Goal: Information Seeking & Learning: Get advice/opinions

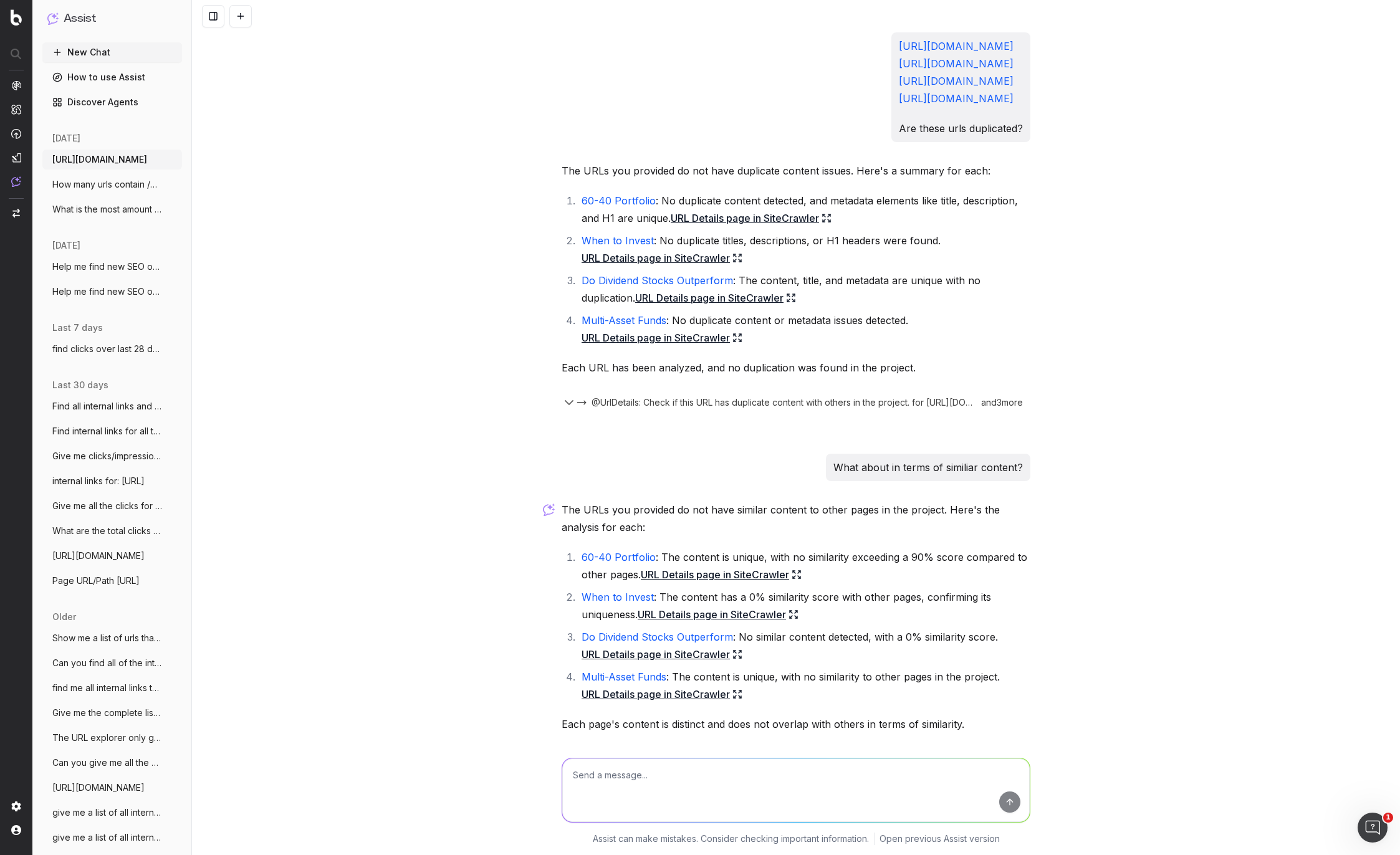
drag, startPoint x: 635, startPoint y: 169, endPoint x: 556, endPoint y: 42, distance: 149.6
click at [557, 42] on div "[URL][DOMAIN_NAME] [URL][DOMAIN_NAME] [URL][DOMAIN_NAME] [URL][DOMAIN_NAME] Are…" at bounding box center [796, 421] width 479 height 778
copy p "[URL][DOMAIN_NAME] [URL][DOMAIN_NAME] [URL][DOMAIN_NAME] [URL][DOMAIN_NAME]"
click at [627, 790] on textarea at bounding box center [796, 790] width 467 height 64
paste textarea "[URL][DOMAIN_NAME] [URL][DOMAIN_NAME] [URL][DOMAIN_NAME] [URL][DOMAIN_NAME]"
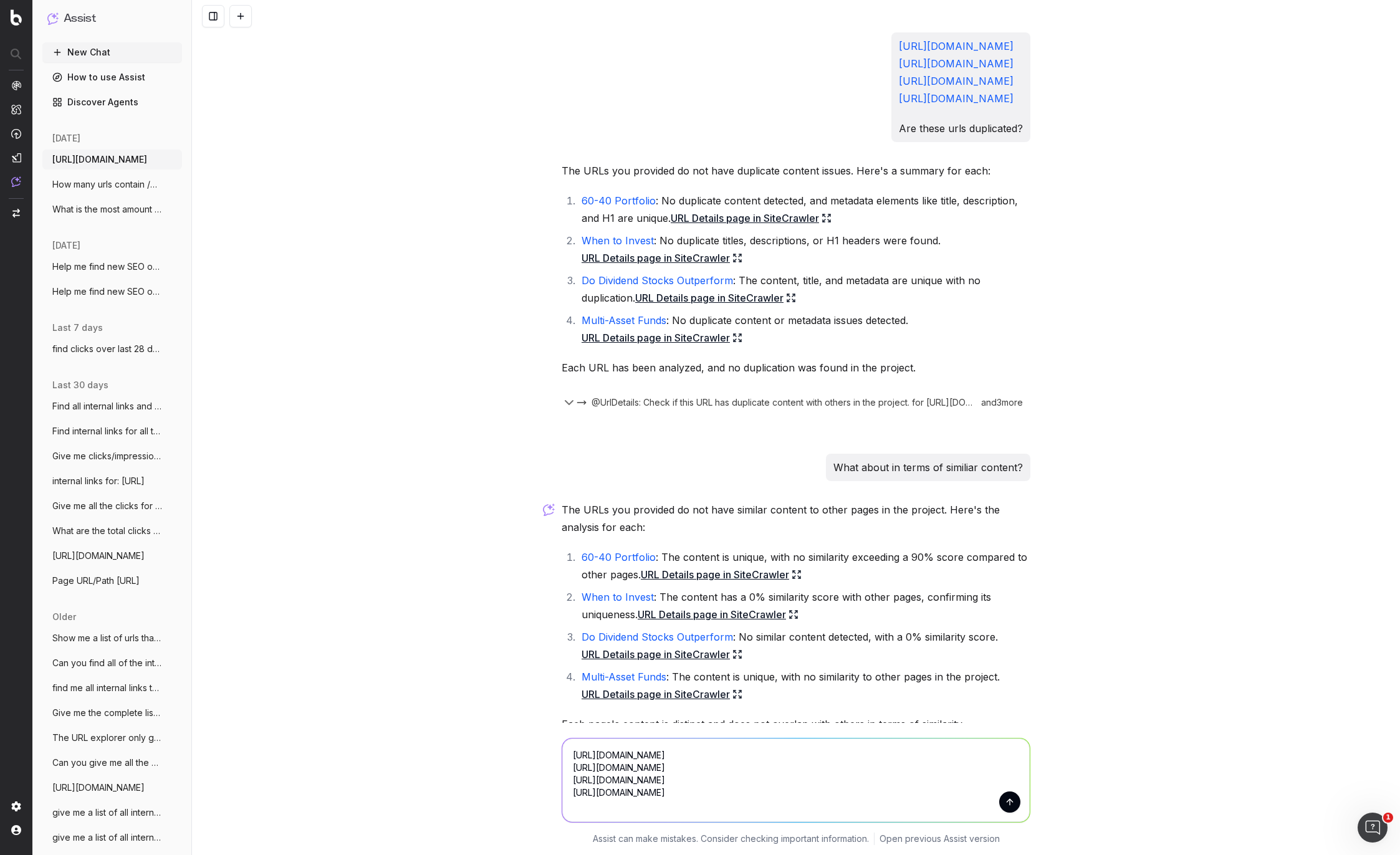
scroll to position [157, 0]
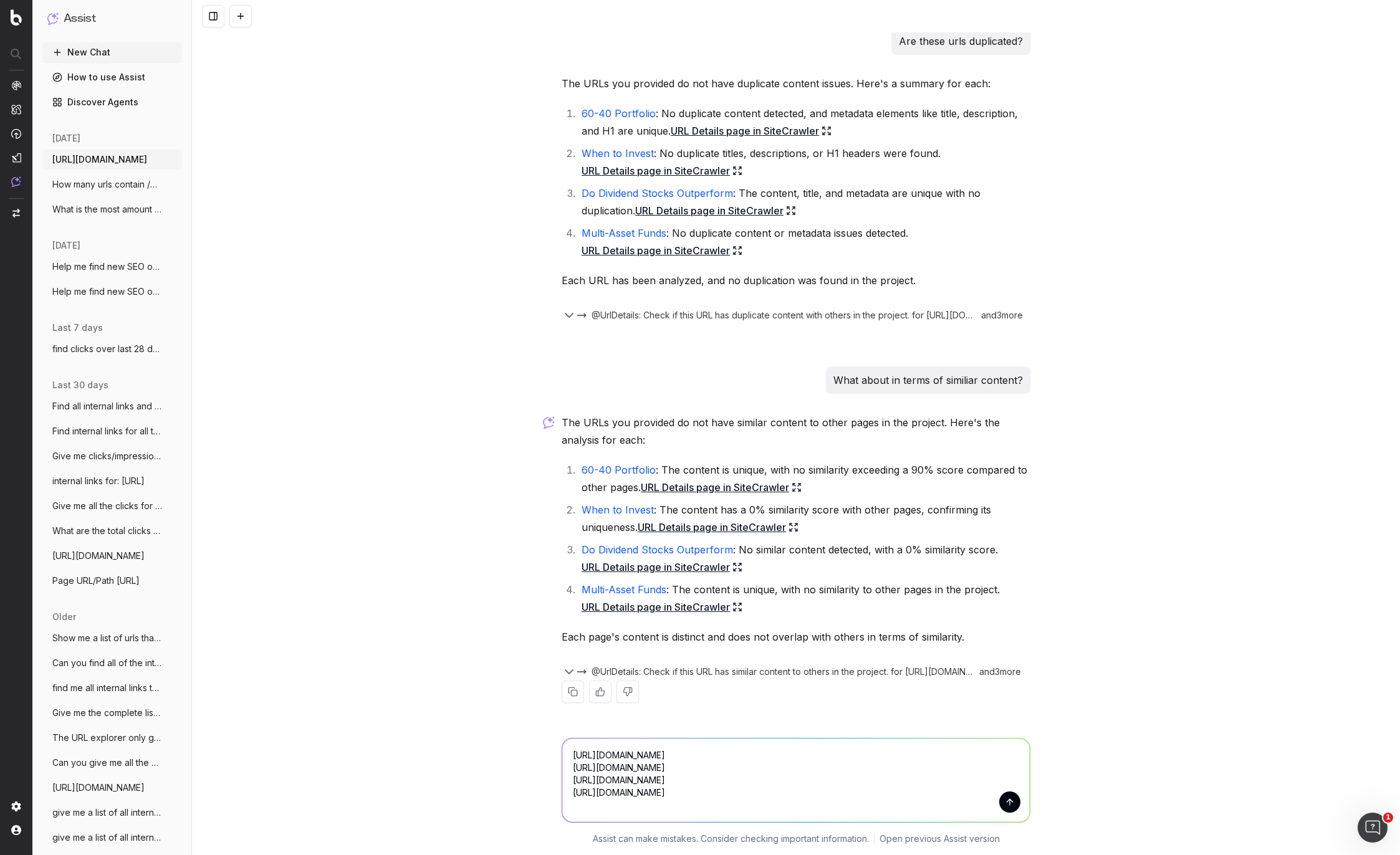
click at [936, 805] on textarea "[URL][DOMAIN_NAME] [URL][DOMAIN_NAME] [URL][DOMAIN_NAME] [URL][DOMAIN_NAME]" at bounding box center [796, 780] width 467 height 84
drag, startPoint x: 939, startPoint y: 805, endPoint x: 1044, endPoint y: 798, distance: 105.2
click at [1044, 798] on div "[URL][DOMAIN_NAME] [URL][DOMAIN_NAME] [URL][DOMAIN_NAME] [URL][DOMAIN_NAME] [UR…" at bounding box center [796, 789] width 1208 height 132
click at [970, 804] on textarea "[URL][DOMAIN_NAME] [URL][DOMAIN_NAME] [URL][DOMAIN_NAME] [URL][DOMAIN_NAME]" at bounding box center [796, 780] width 467 height 84
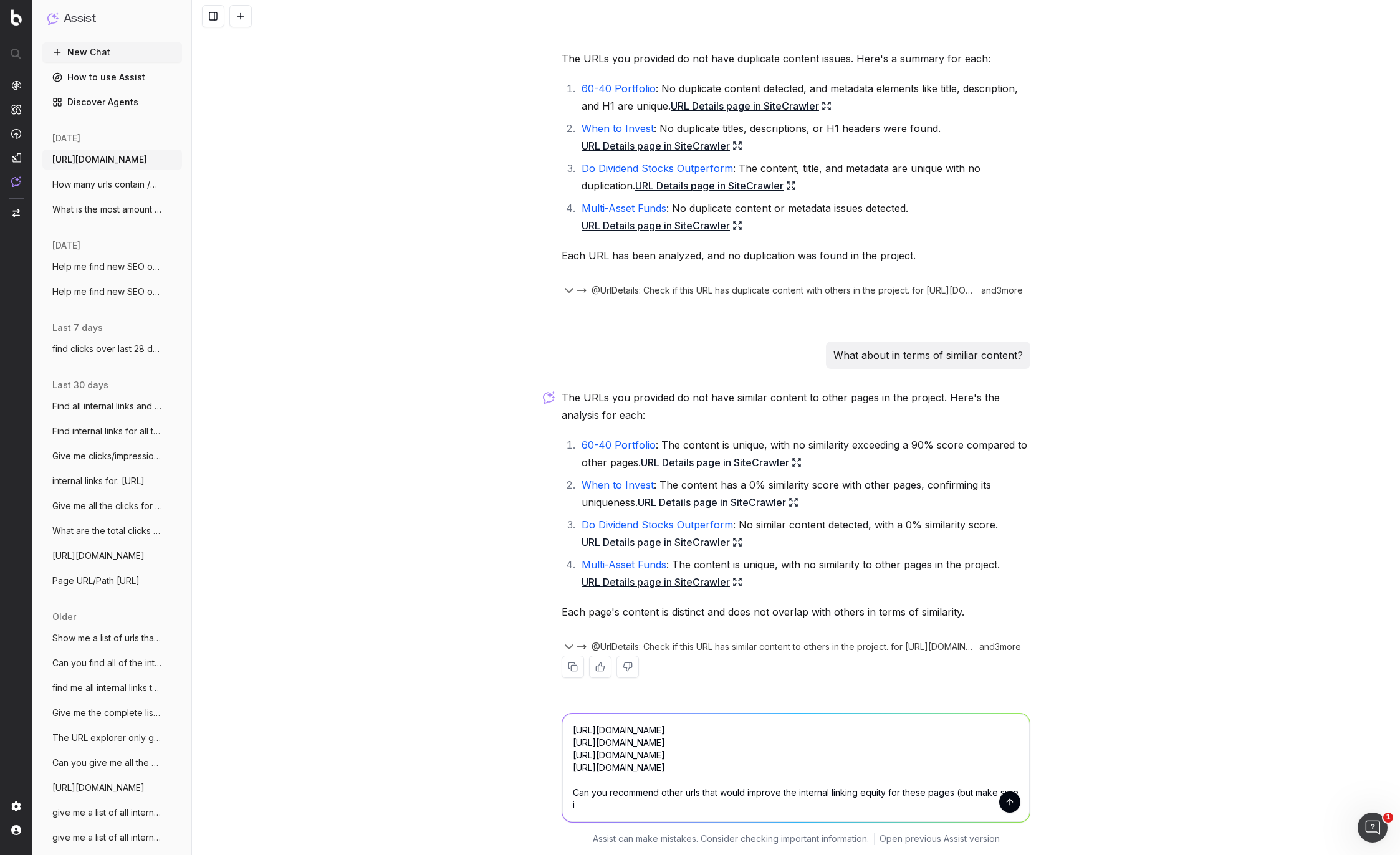
scroll to position [14, 0]
click at [612, 818] on textarea "[URL][DOMAIN_NAME] [URL][DOMAIN_NAME] [URL][DOMAIN_NAME] [URL][DOMAIN_NAME] Can…" at bounding box center [796, 767] width 467 height 108
click at [690, 815] on textarea "[URL][DOMAIN_NAME] [URL][DOMAIN_NAME] [URL][DOMAIN_NAME] [URL][DOMAIN_NAME] Can…" at bounding box center [796, 767] width 467 height 108
click at [867, 803] on textarea "[URL][DOMAIN_NAME] [URL][DOMAIN_NAME] [URL][DOMAIN_NAME] [URL][DOMAIN_NAME] Can…" at bounding box center [796, 767] width 467 height 108
click at [797, 813] on textarea "[URL][DOMAIN_NAME] [URL][DOMAIN_NAME] [URL][DOMAIN_NAME] [URL][DOMAIN_NAME] Can…" at bounding box center [796, 767] width 467 height 108
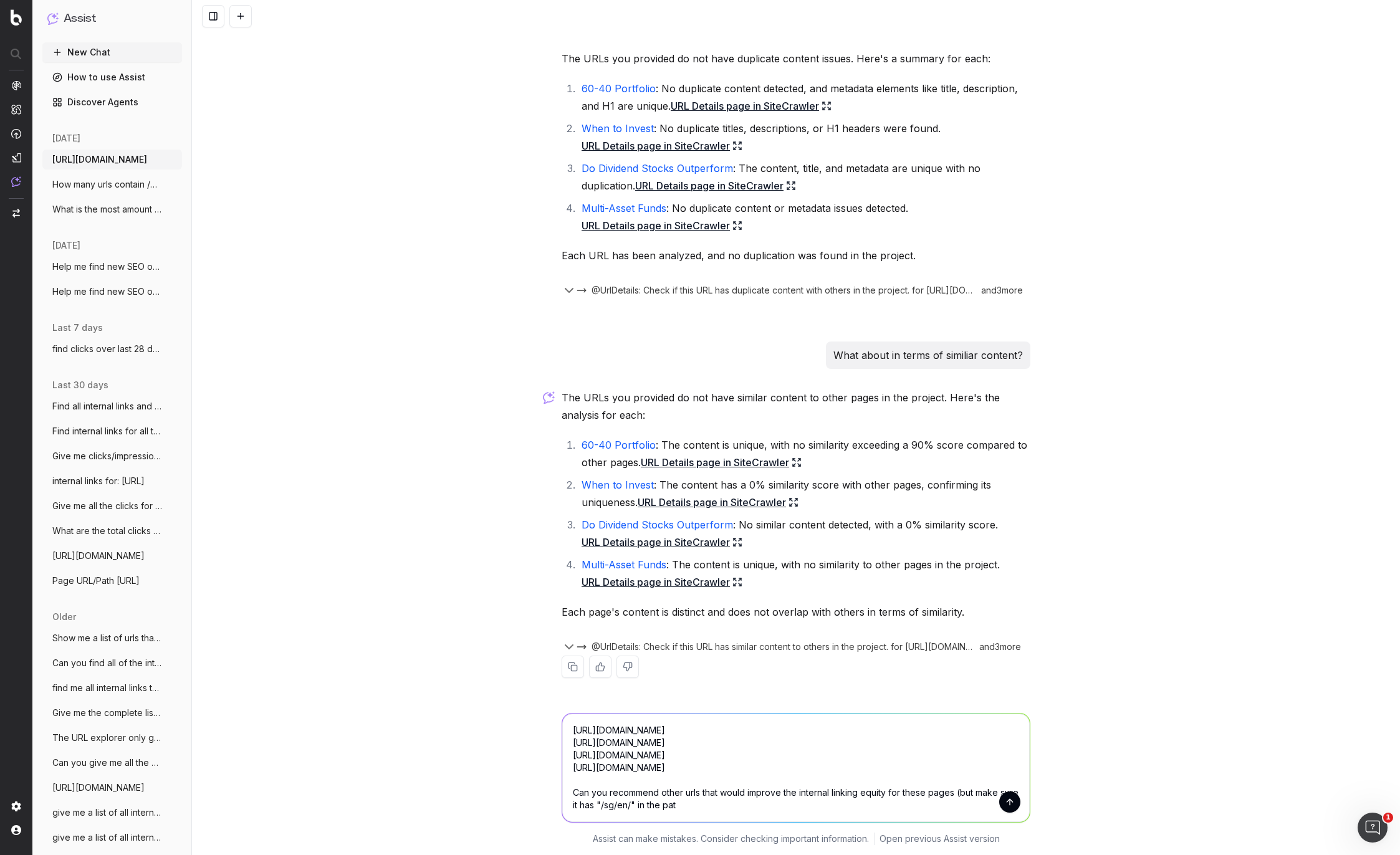
type textarea "[URL][DOMAIN_NAME] [URL][DOMAIN_NAME] [URL][DOMAIN_NAME] [URL][DOMAIN_NAME] Can…"
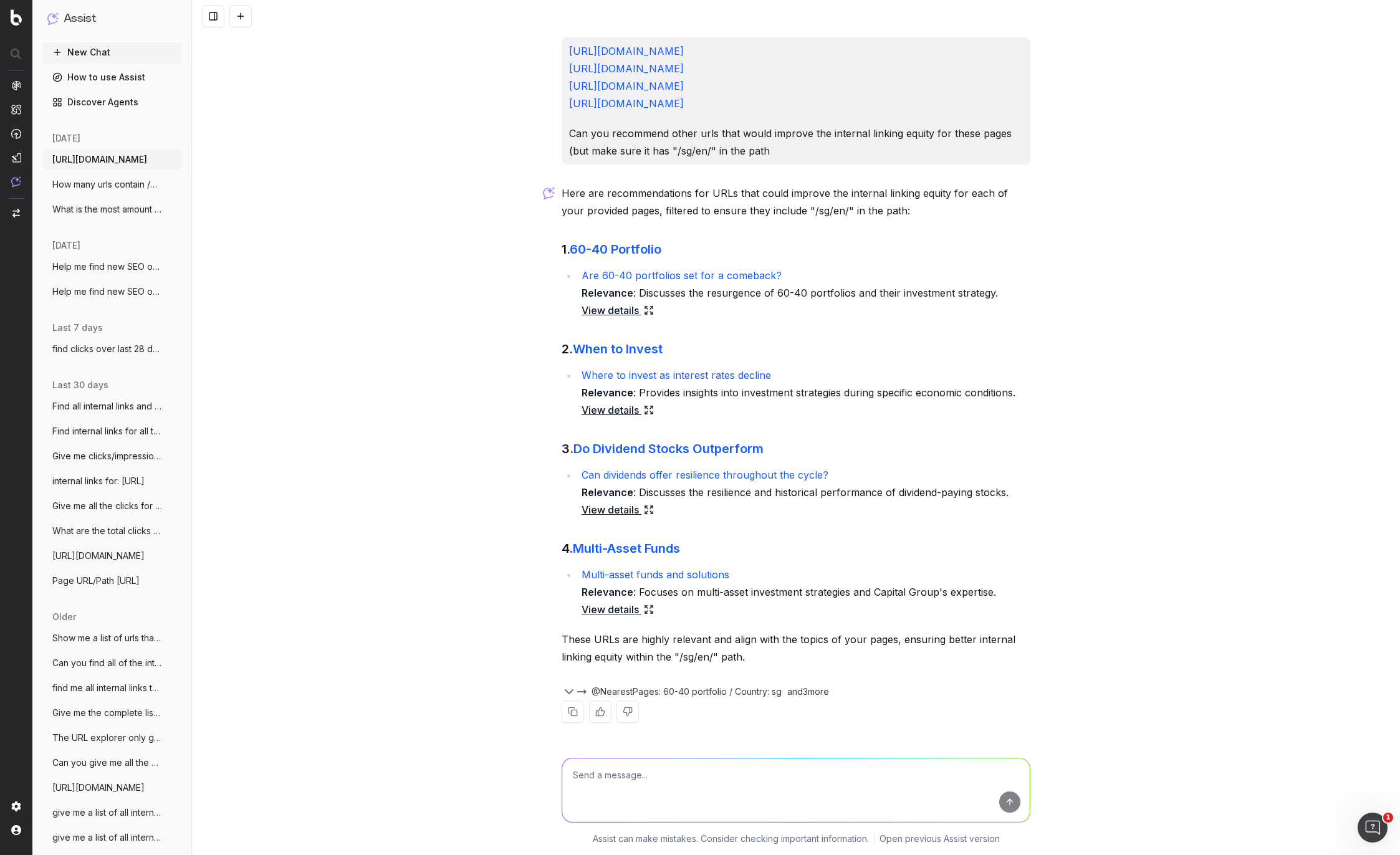
scroll to position [912, 0]
click at [630, 311] on link "View details" at bounding box center [617, 310] width 72 height 18
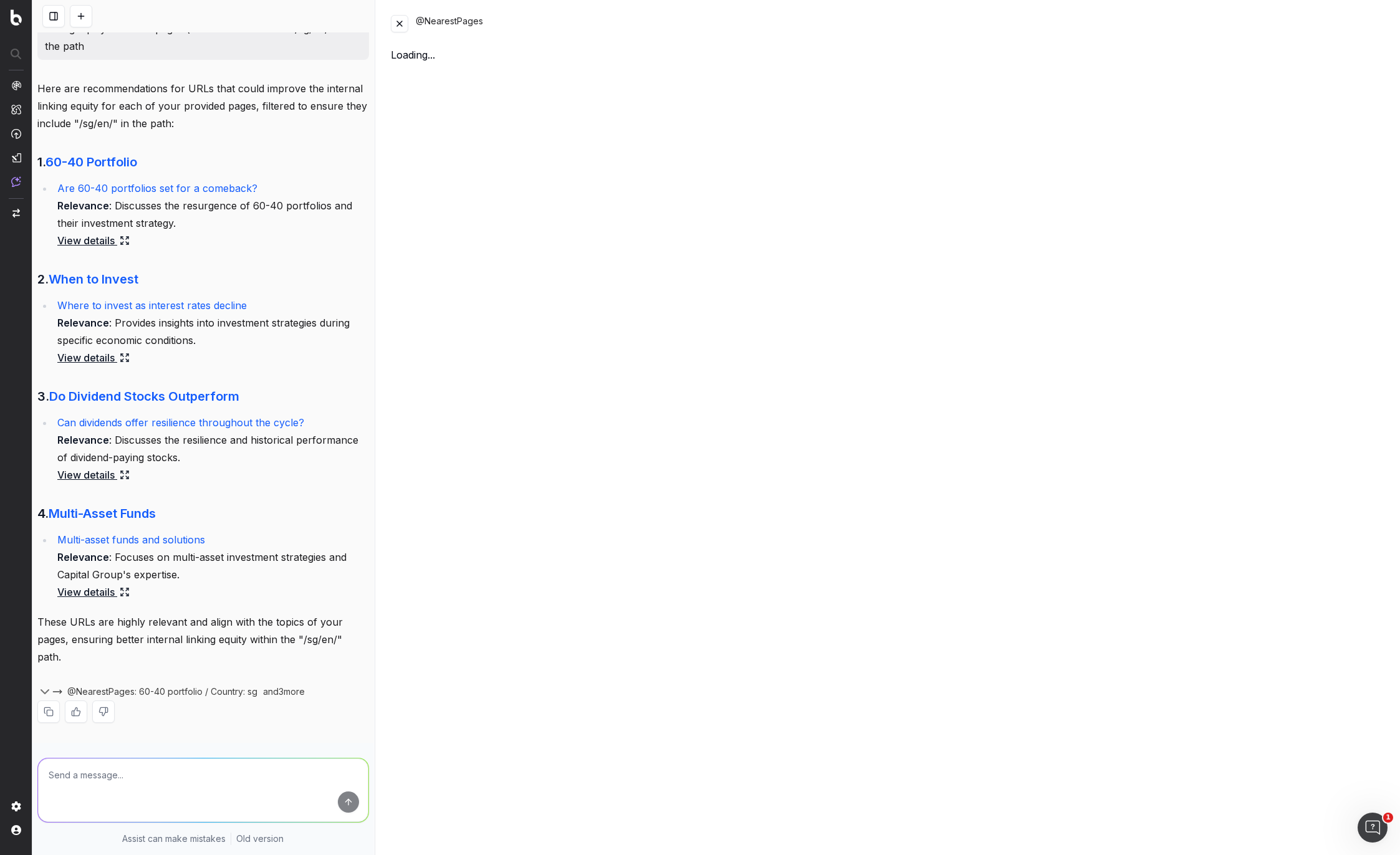
scroll to position [1052, 0]
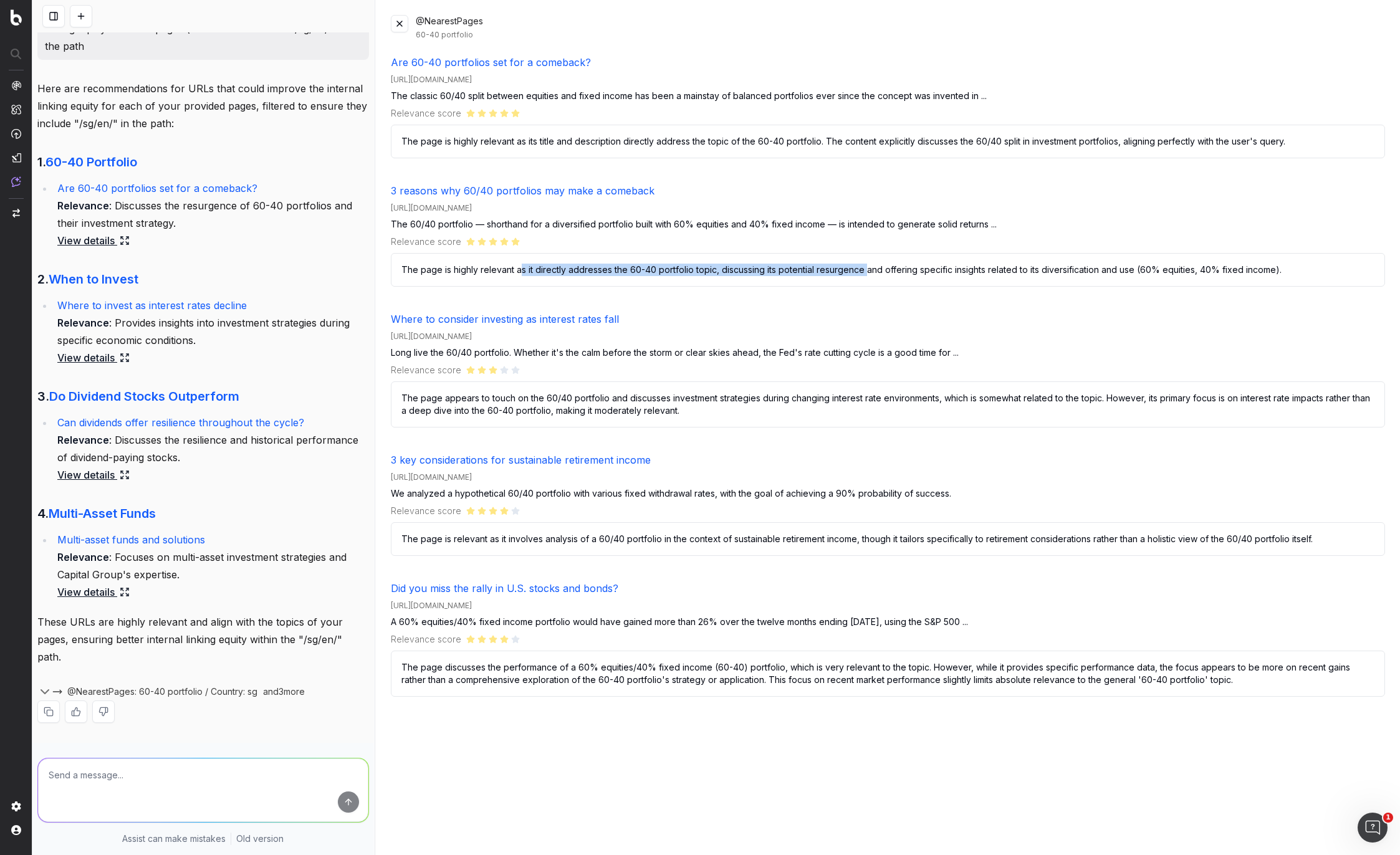
drag, startPoint x: 518, startPoint y: 269, endPoint x: 865, endPoint y: 278, distance: 347.1
click at [865, 278] on p "The page is highly relevant as it directly addresses the 60-40 portfolio topic,…" at bounding box center [888, 269] width 994 height 33
click at [865, 278] on p "The page is highly relevant as it directly addresses the 60-40 portfolio topic,…" at bounding box center [888, 269] width 994 height 33
click at [394, 20] on button at bounding box center [400, 24] width 18 height 18
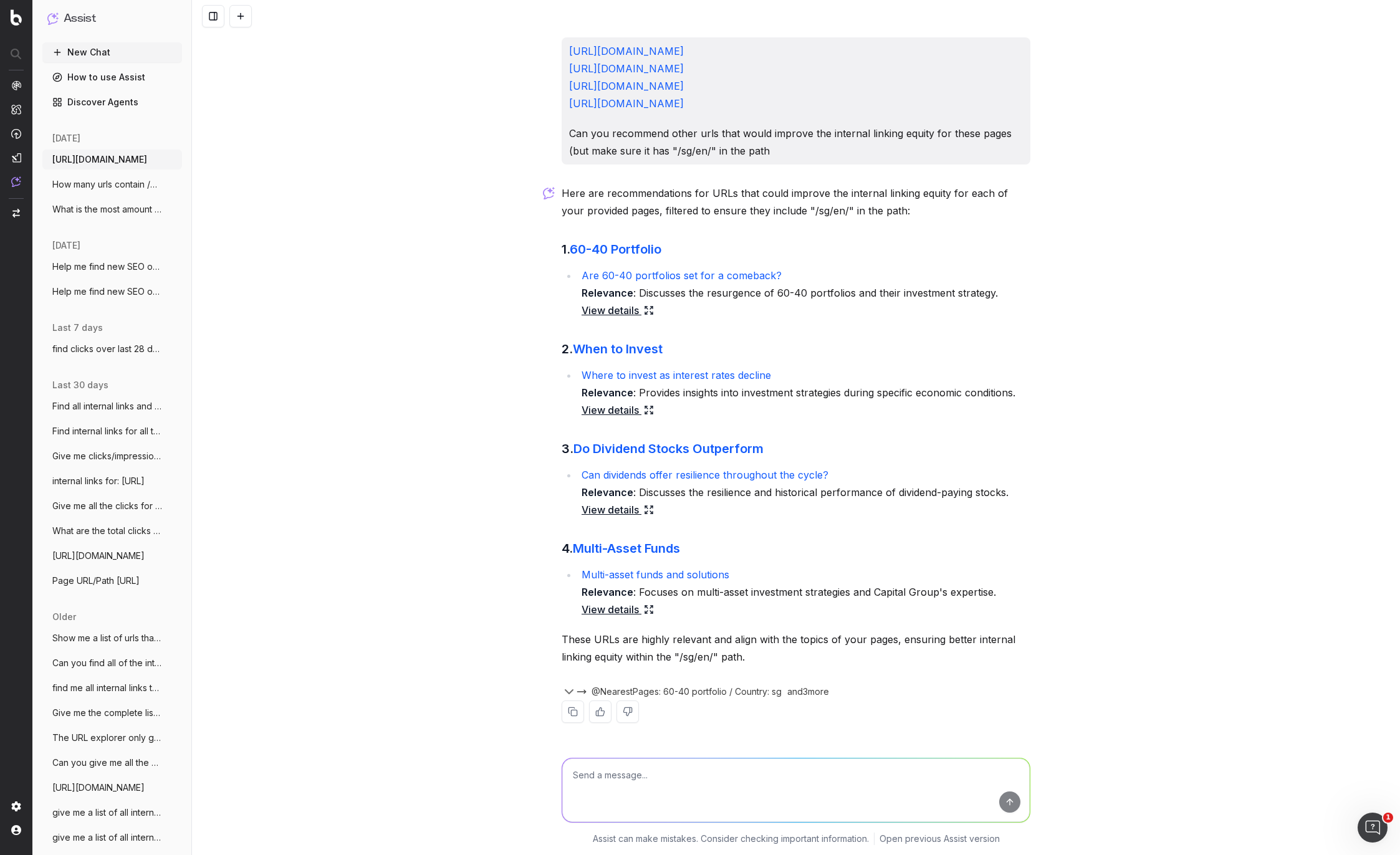
click at [632, 379] on link "Where to invest as interest rates decline" at bounding box center [676, 375] width 190 height 13
click at [617, 411] on link "View details" at bounding box center [617, 410] width 72 height 18
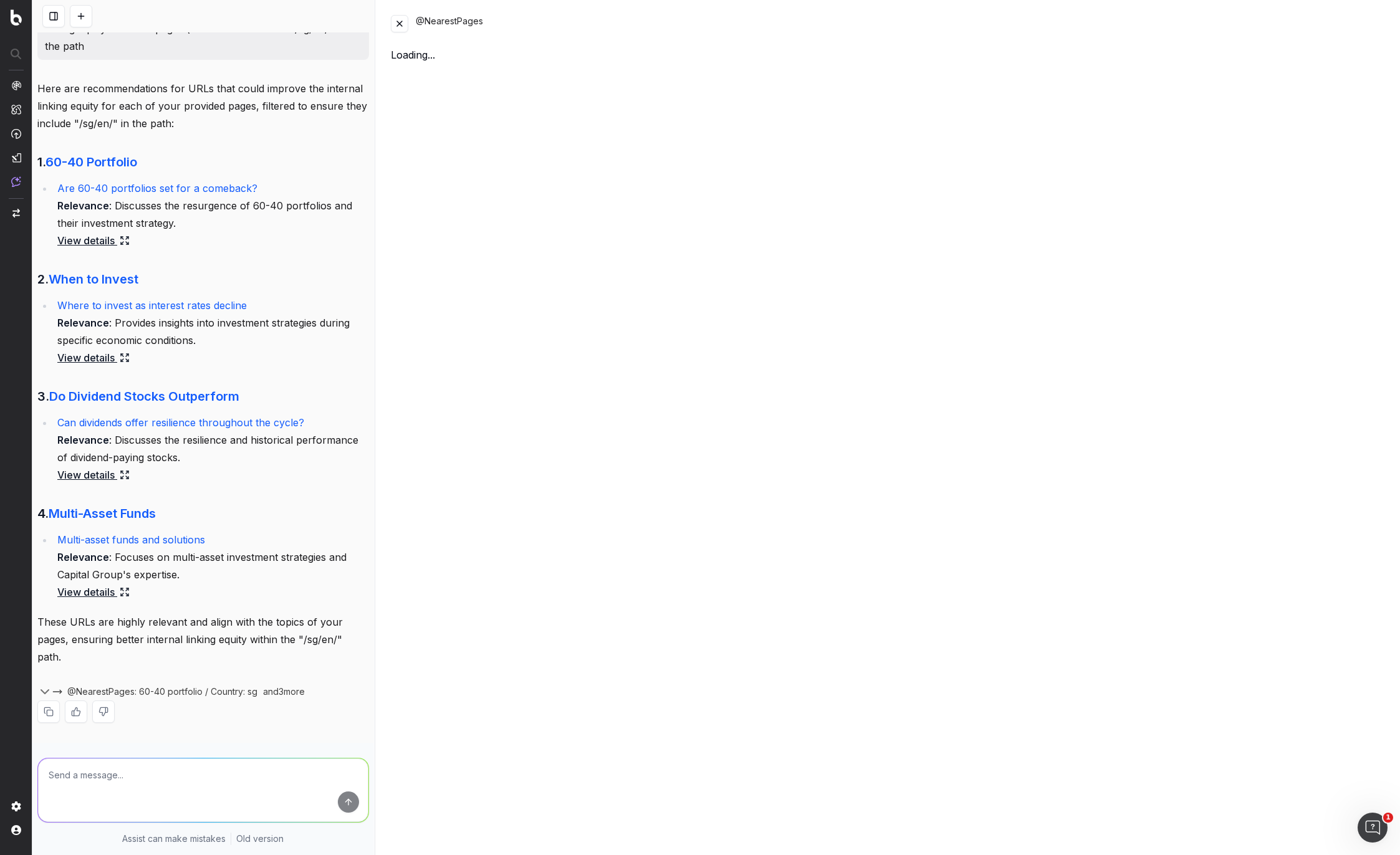
scroll to position [1052, 0]
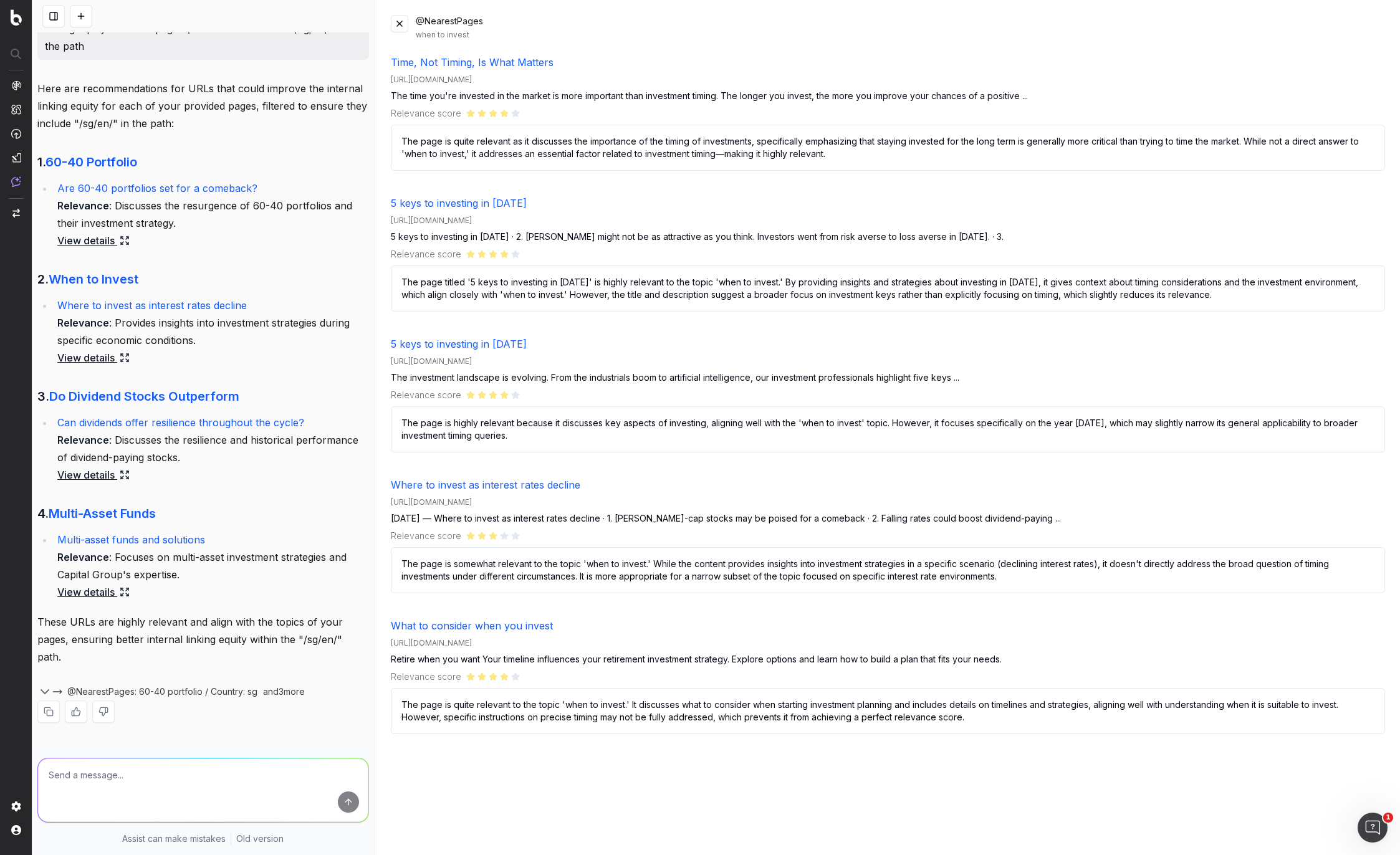
click at [401, 23] on button at bounding box center [400, 24] width 18 height 18
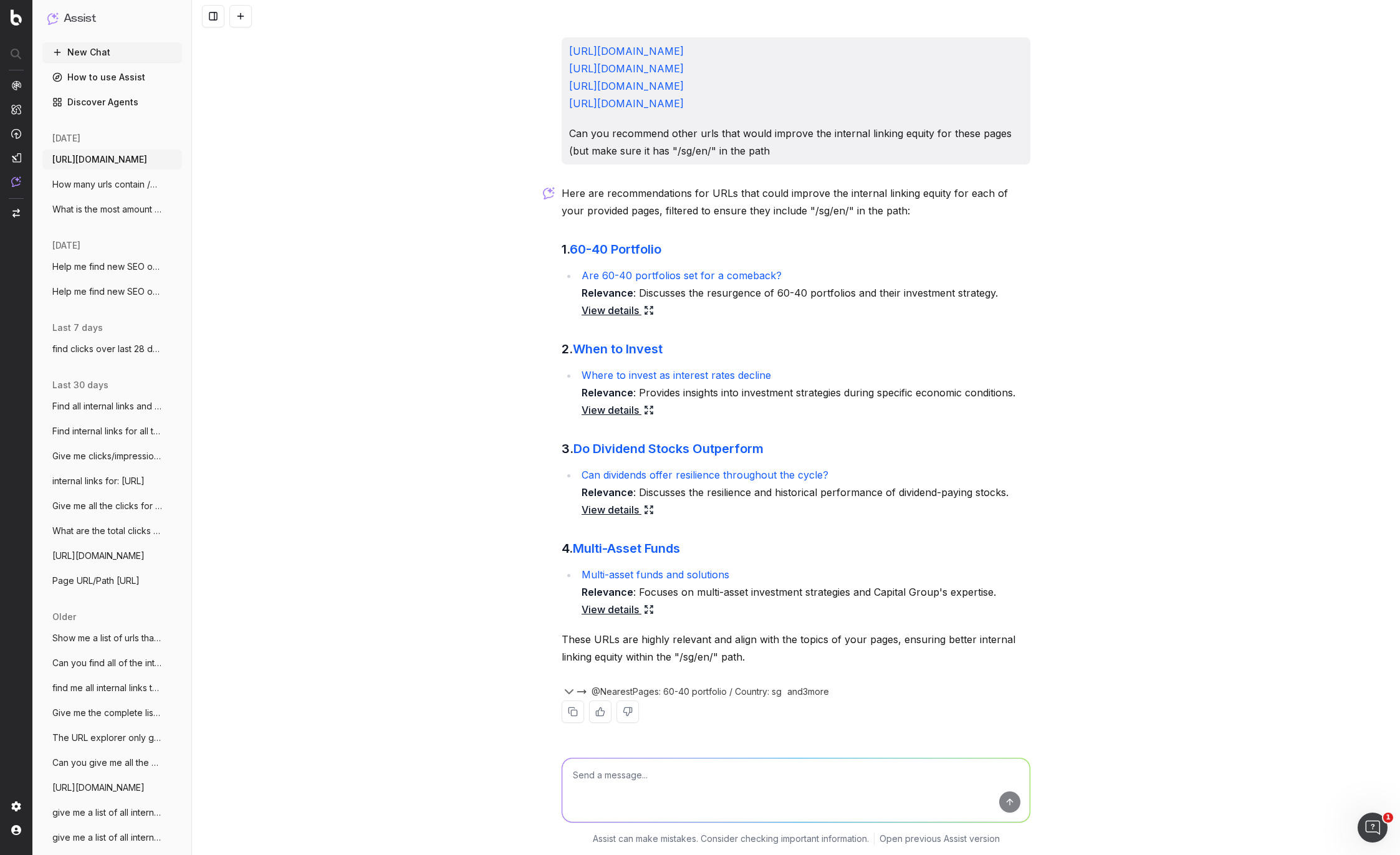
scroll to position [912, 0]
click at [617, 611] on link "View details" at bounding box center [617, 609] width 72 height 18
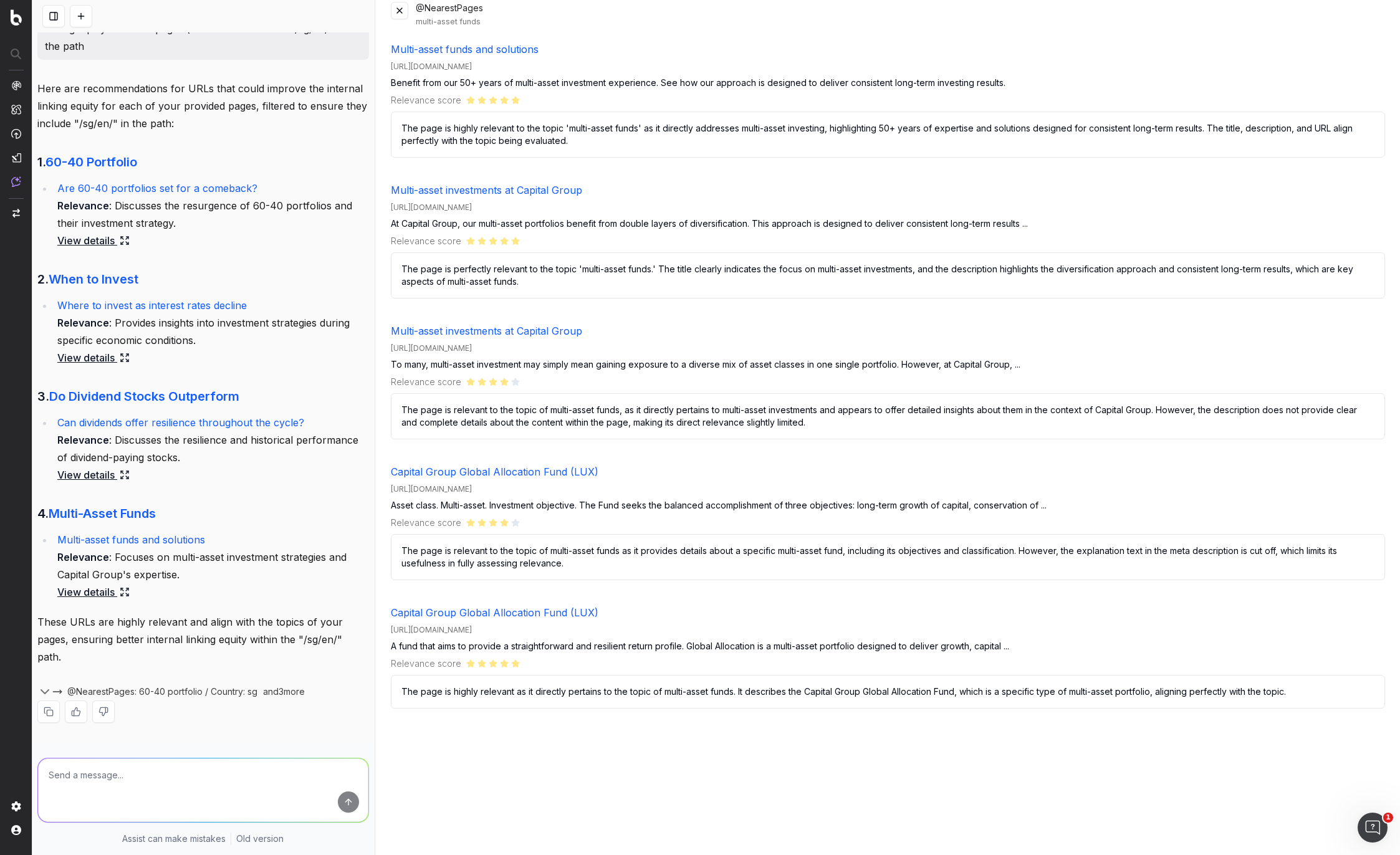
scroll to position [0, 0]
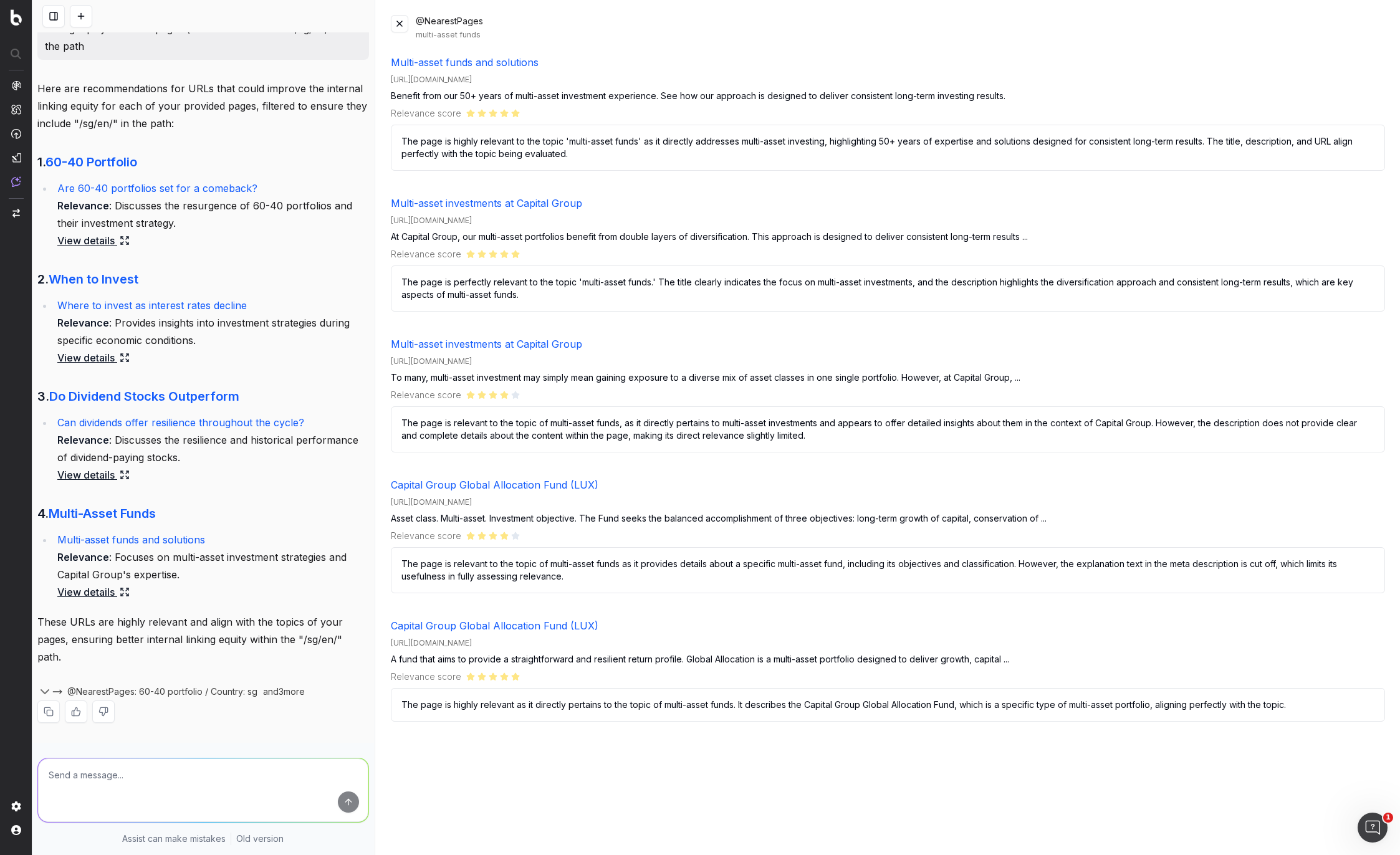
click at [396, 25] on button at bounding box center [400, 24] width 18 height 18
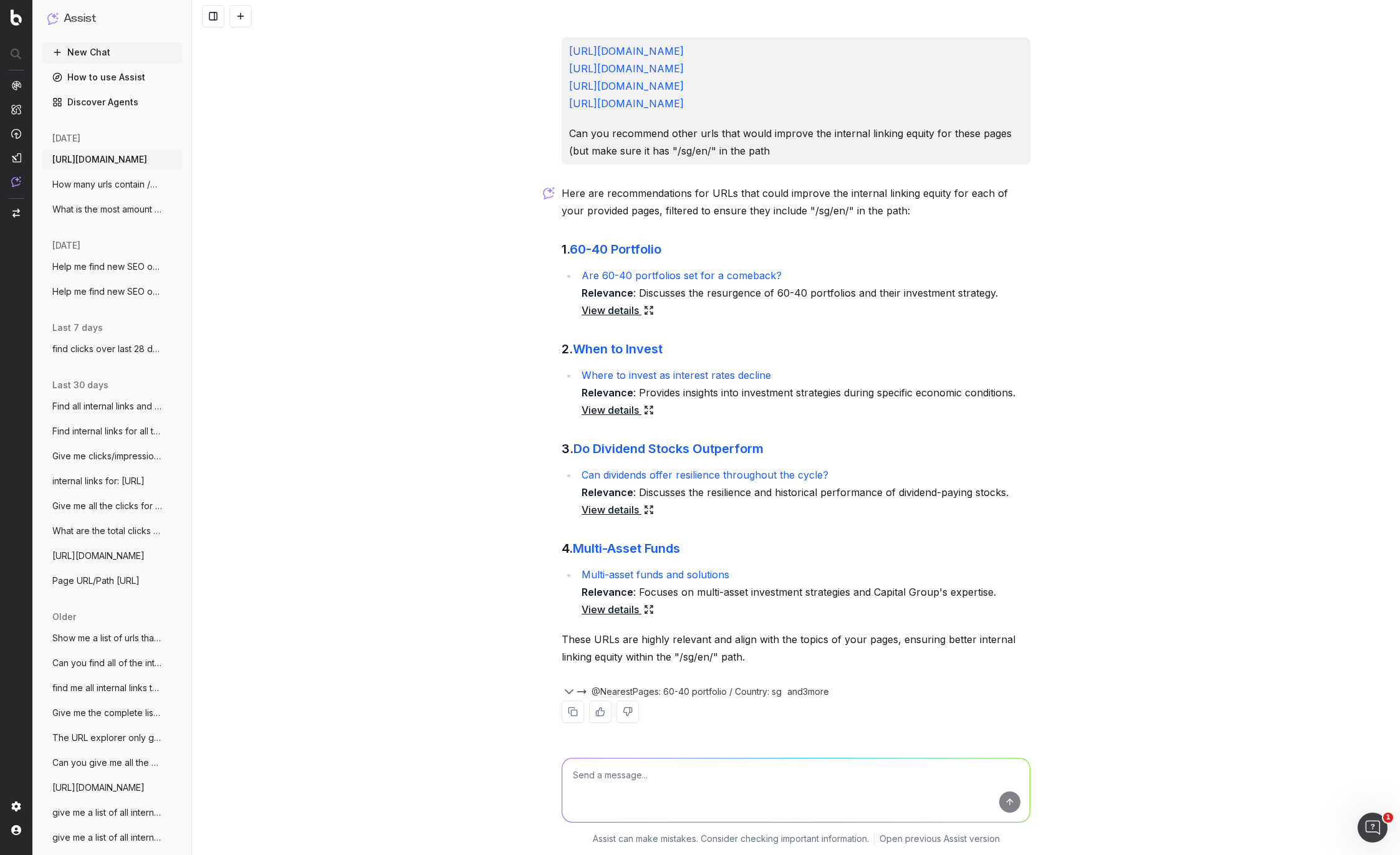
scroll to position [912, 0]
click at [605, 776] on textarea at bounding box center [796, 790] width 467 height 64
type textarea "Can you put these in a table that I can download"
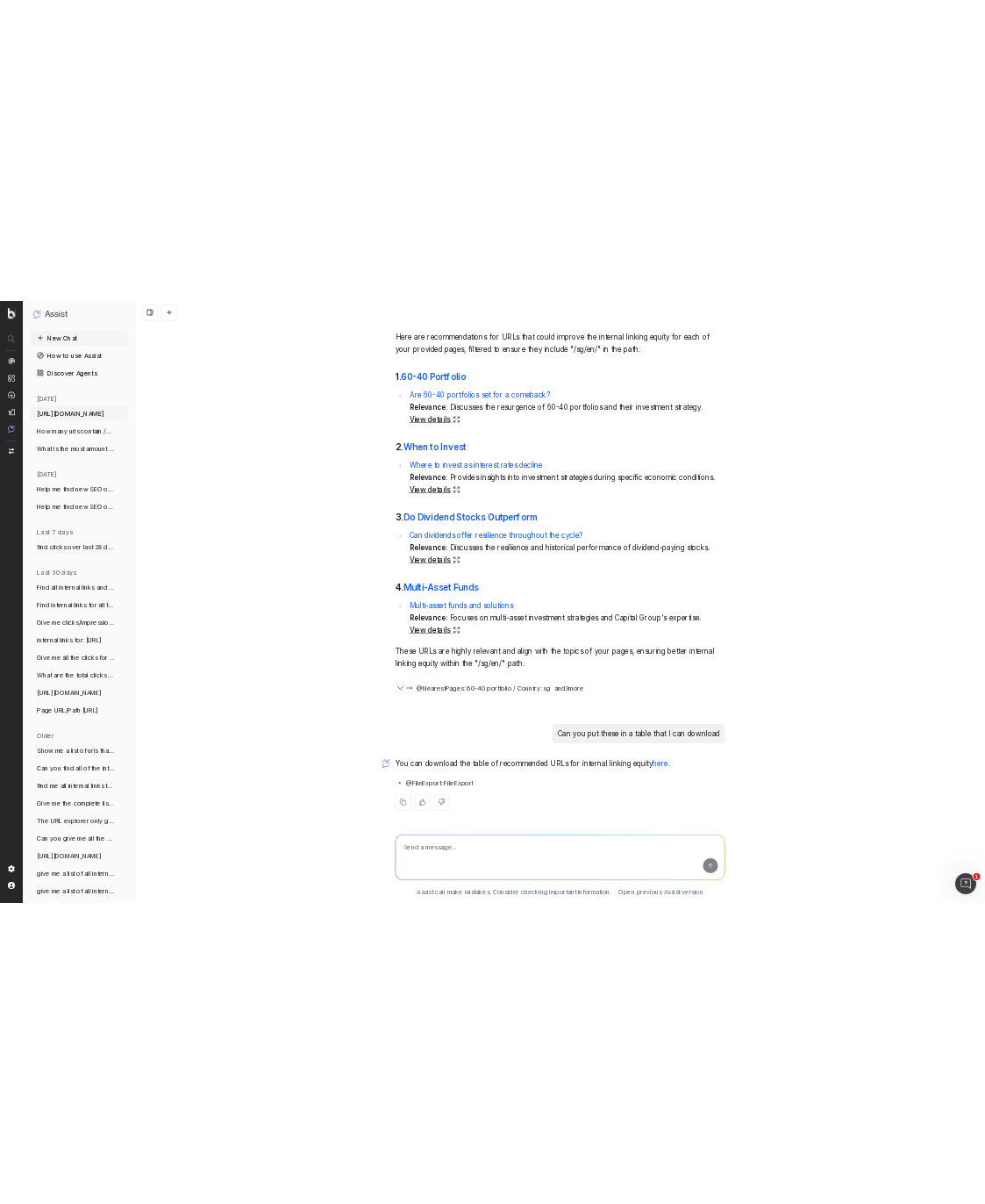
scroll to position [1484, 0]
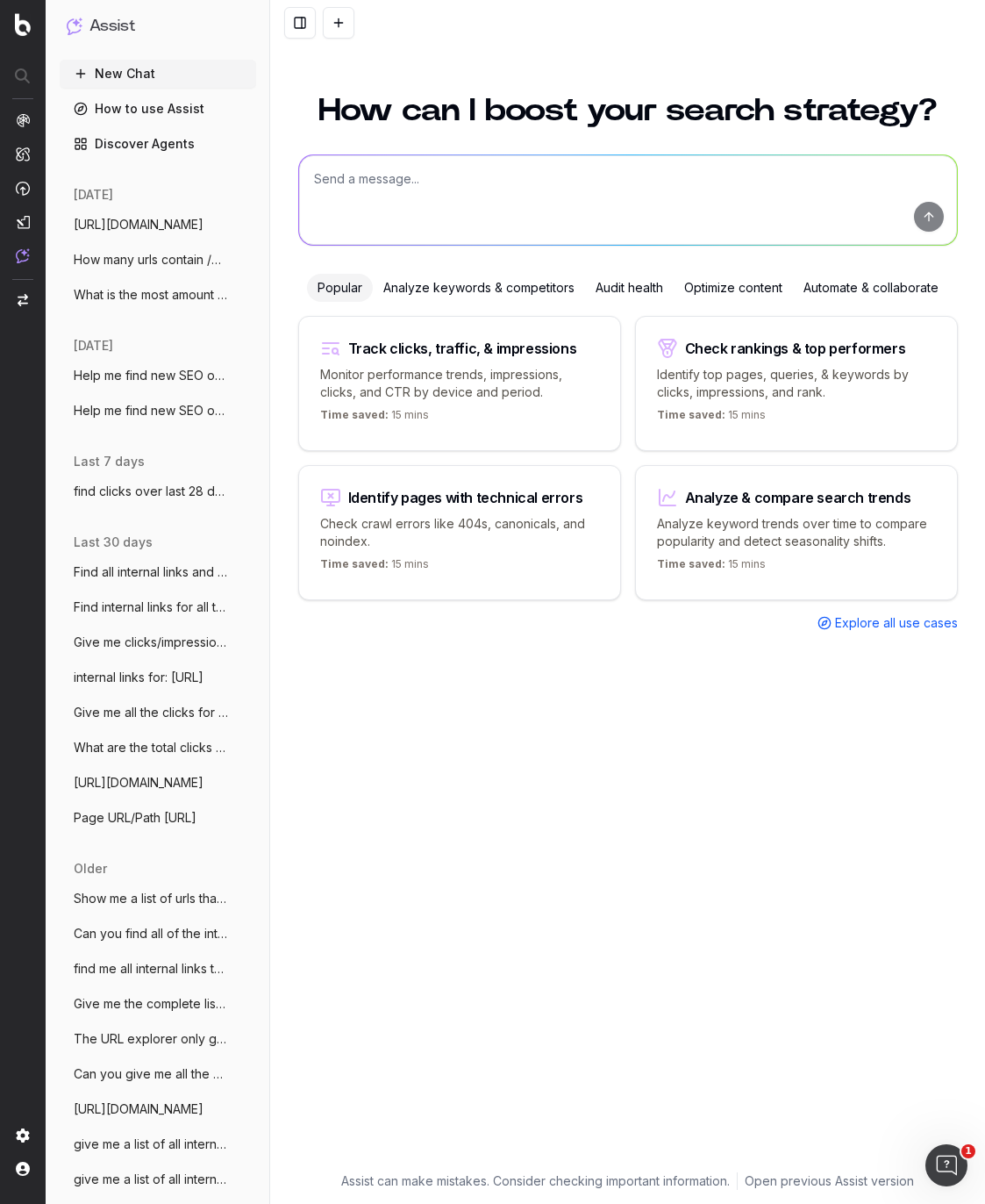
click at [629, 292] on div "Audit health" at bounding box center [629, 288] width 89 height 28
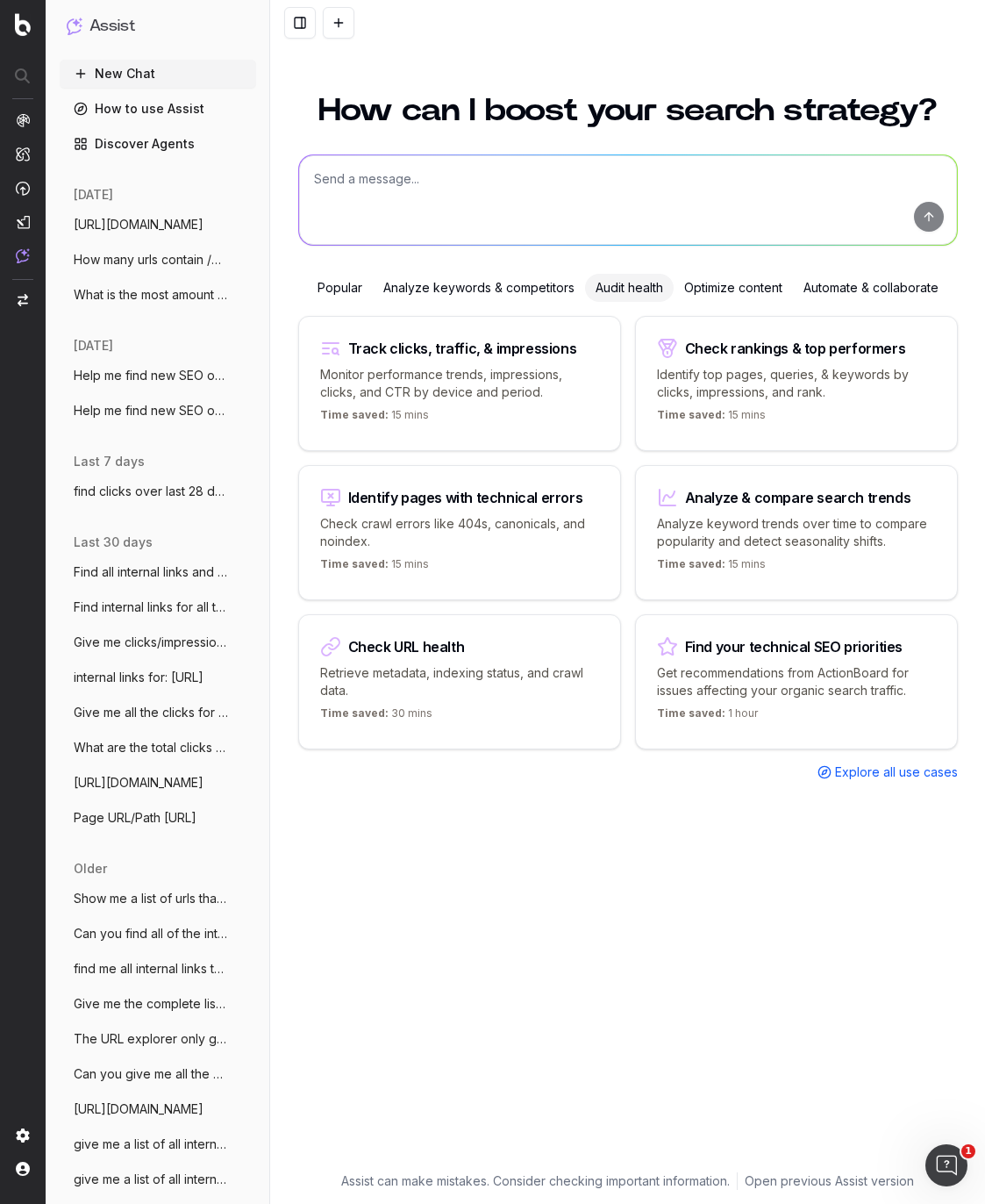
drag, startPoint x: 636, startPoint y: 215, endPoint x: 731, endPoint y: 266, distance: 107.8
click at [637, 215] on textarea at bounding box center [628, 199] width 658 height 90
click at [747, 293] on div "Optimize content" at bounding box center [733, 288] width 120 height 28
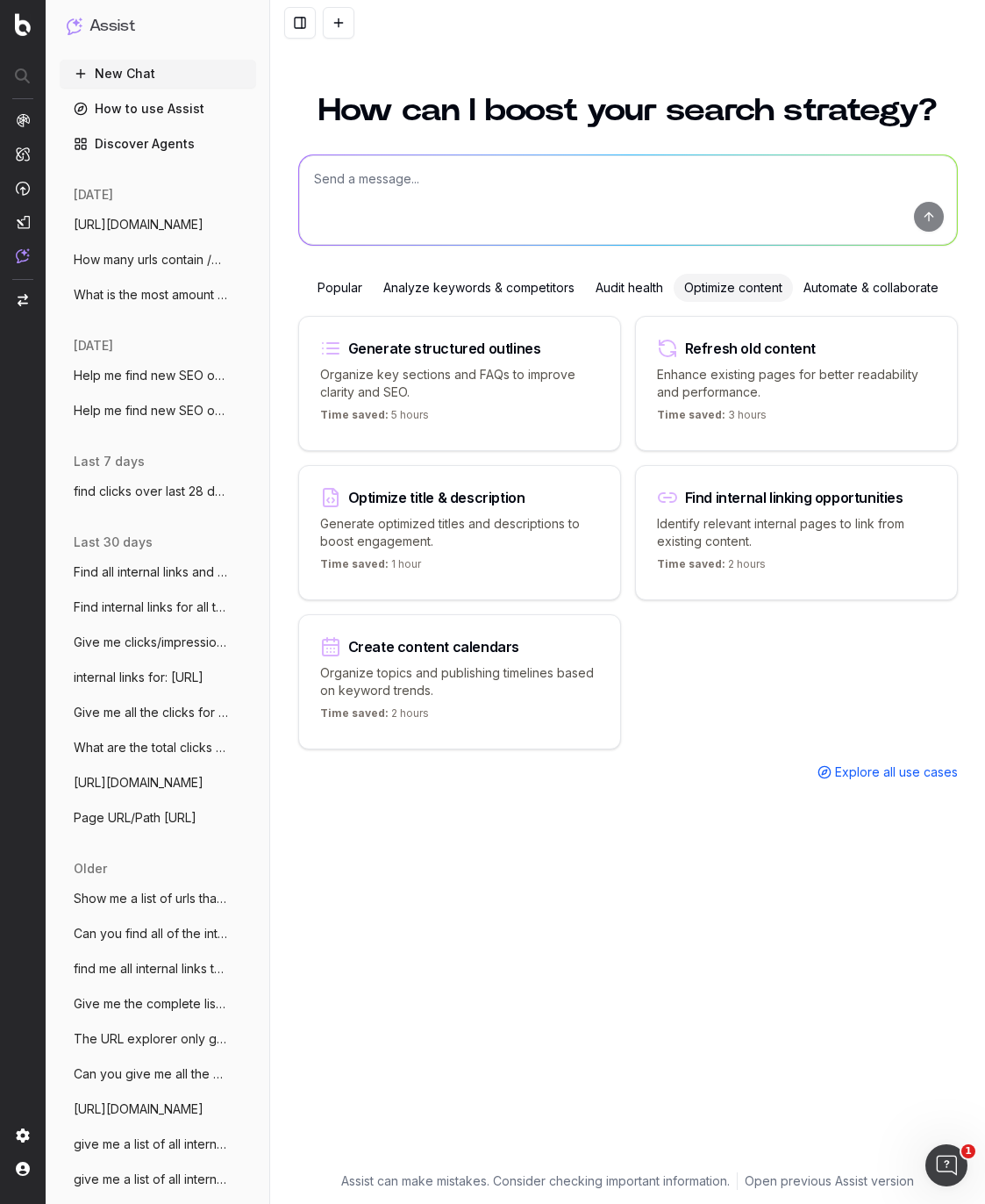
click at [868, 508] on div "Find internal linking opportunities Identify relevant internal pages to link fr…" at bounding box center [797, 533] width 323 height 135
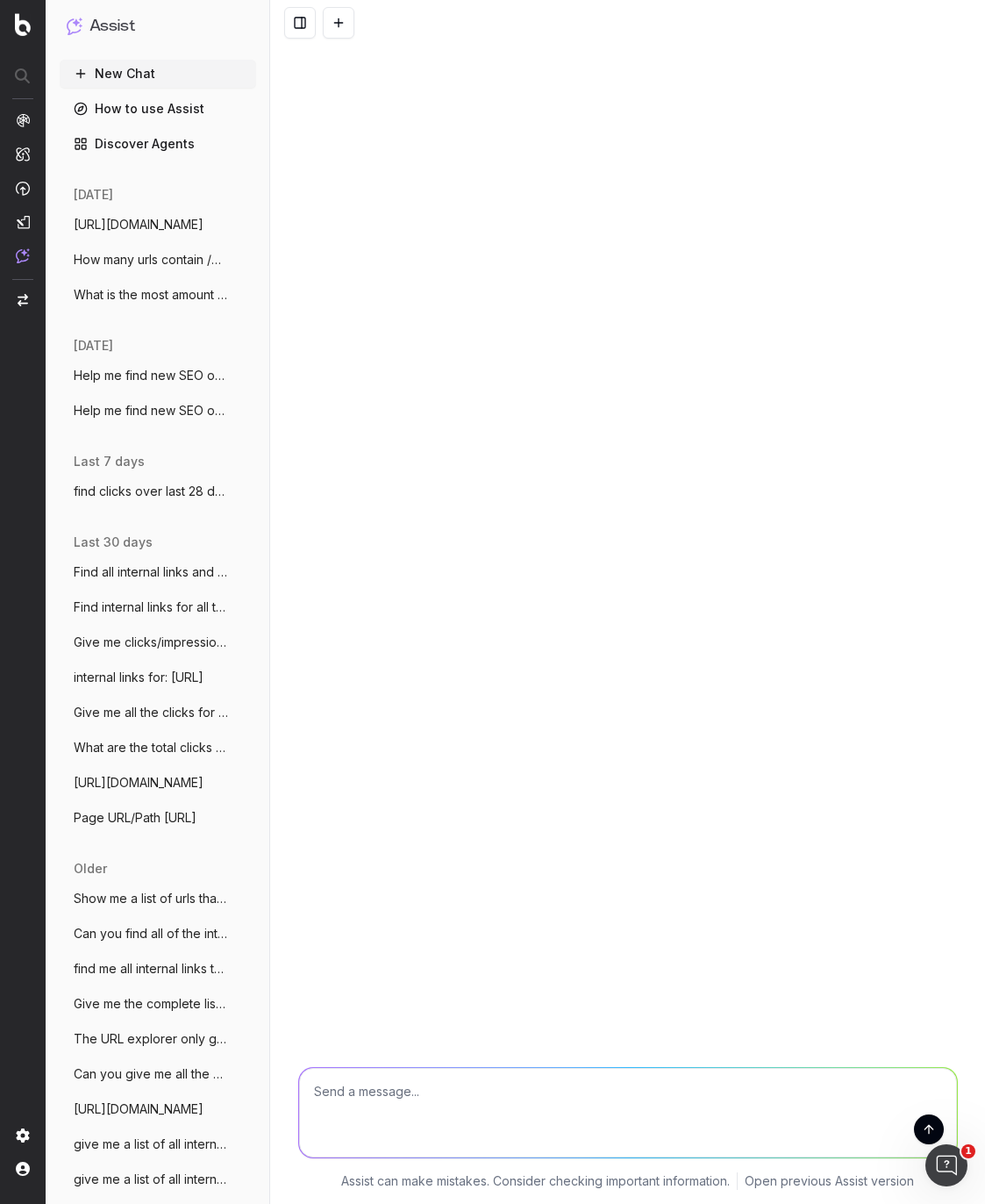
click at [625, 1090] on textarea "Which internal pages should I link to from" at bounding box center [628, 1112] width 658 height 90
paste textarea "[URL][DOMAIN_NAME] [URL][DOMAIN_NAME] [URL][DOMAIN_NAME] [URL][DOMAIN_NAME]"
type textarea "Which internal pages should I link to these pages: [URL][DOMAIN_NAME] [URL][DOM…"
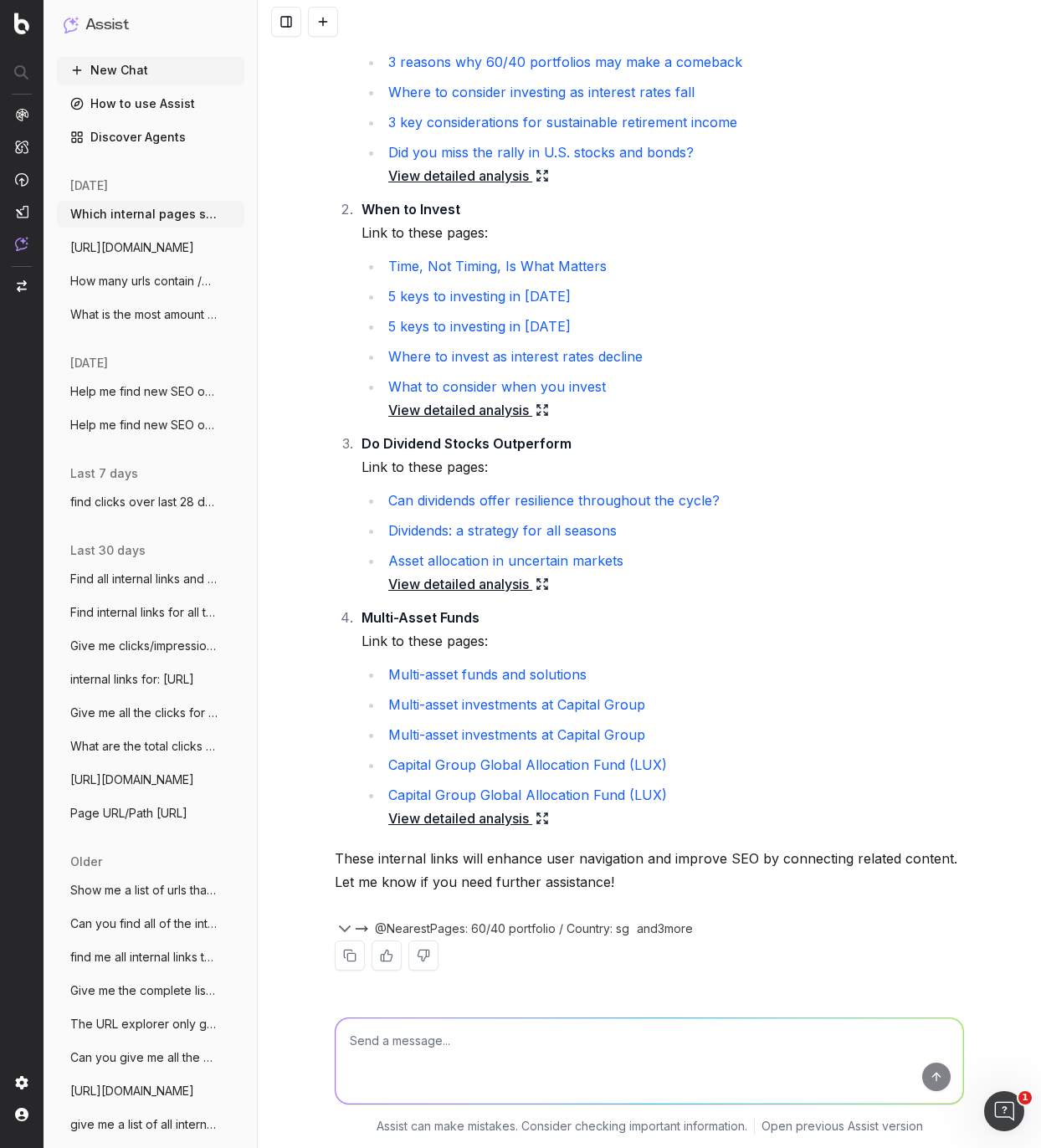
scroll to position [499, 0]
click at [430, 1056] on textarea at bounding box center [649, 1060] width 627 height 85
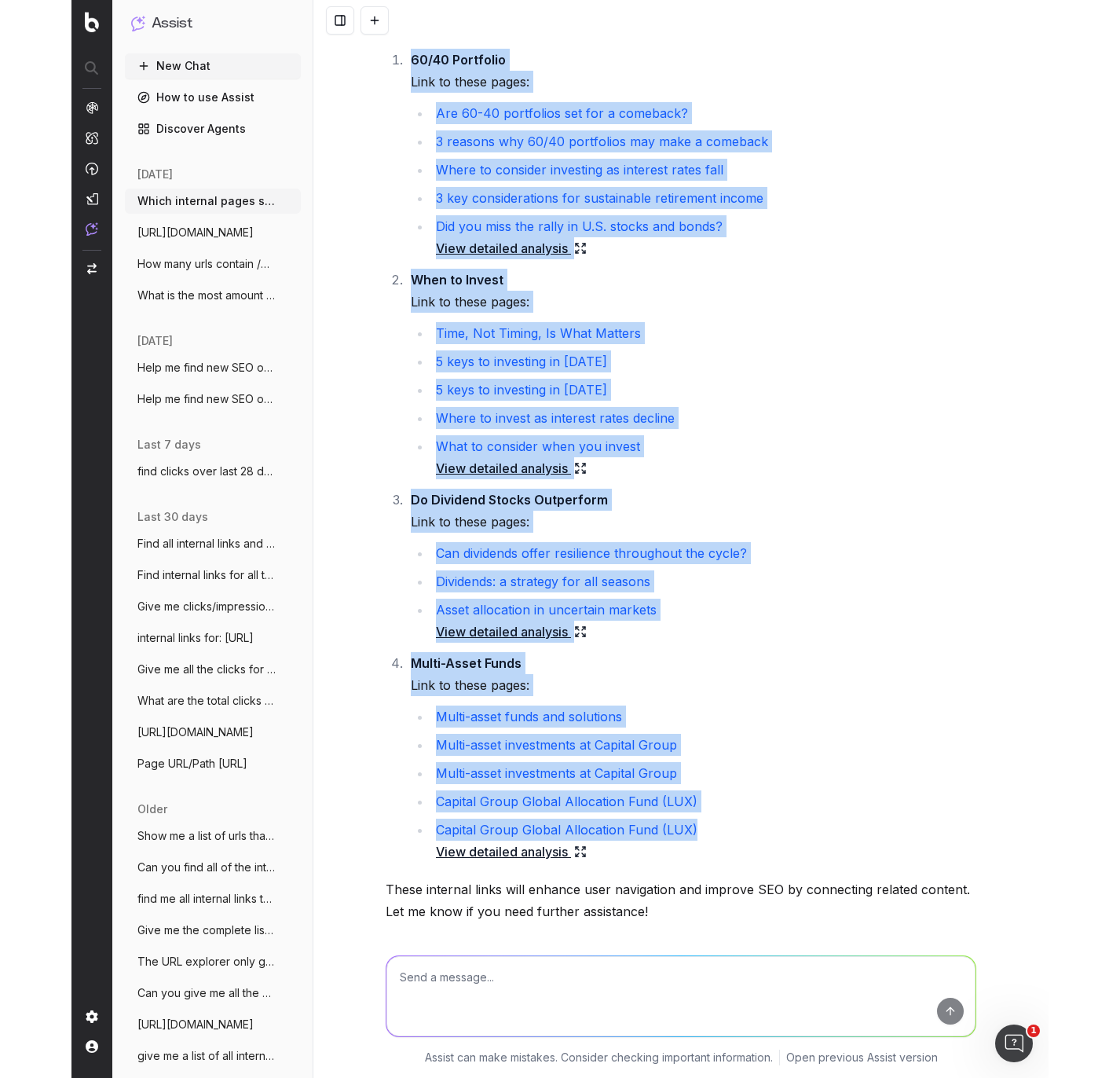
scroll to position [260, 0]
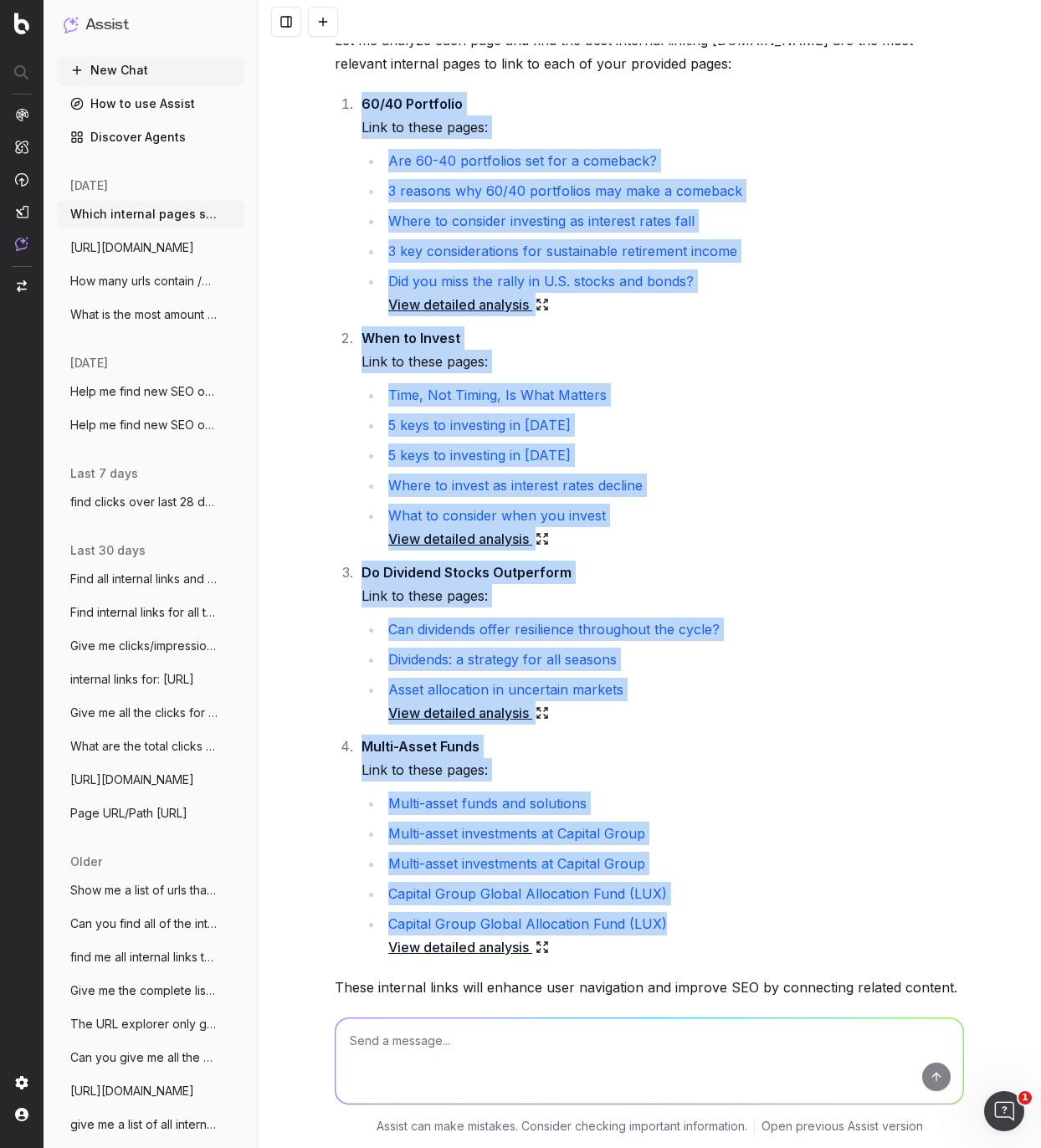
drag, startPoint x: 691, startPoint y: 797, endPoint x: 336, endPoint y: 194, distance: 699.7
click at [336, 194] on ol "60/40 Portfolio Link to these pages: Are 60-40 portfolios set for a comeback? 3…" at bounding box center [649, 525] width 629 height 866
copy ol "60/40 Portfolio Link to these pages: Are 60-40 portfolios set for a comeback? 3…"
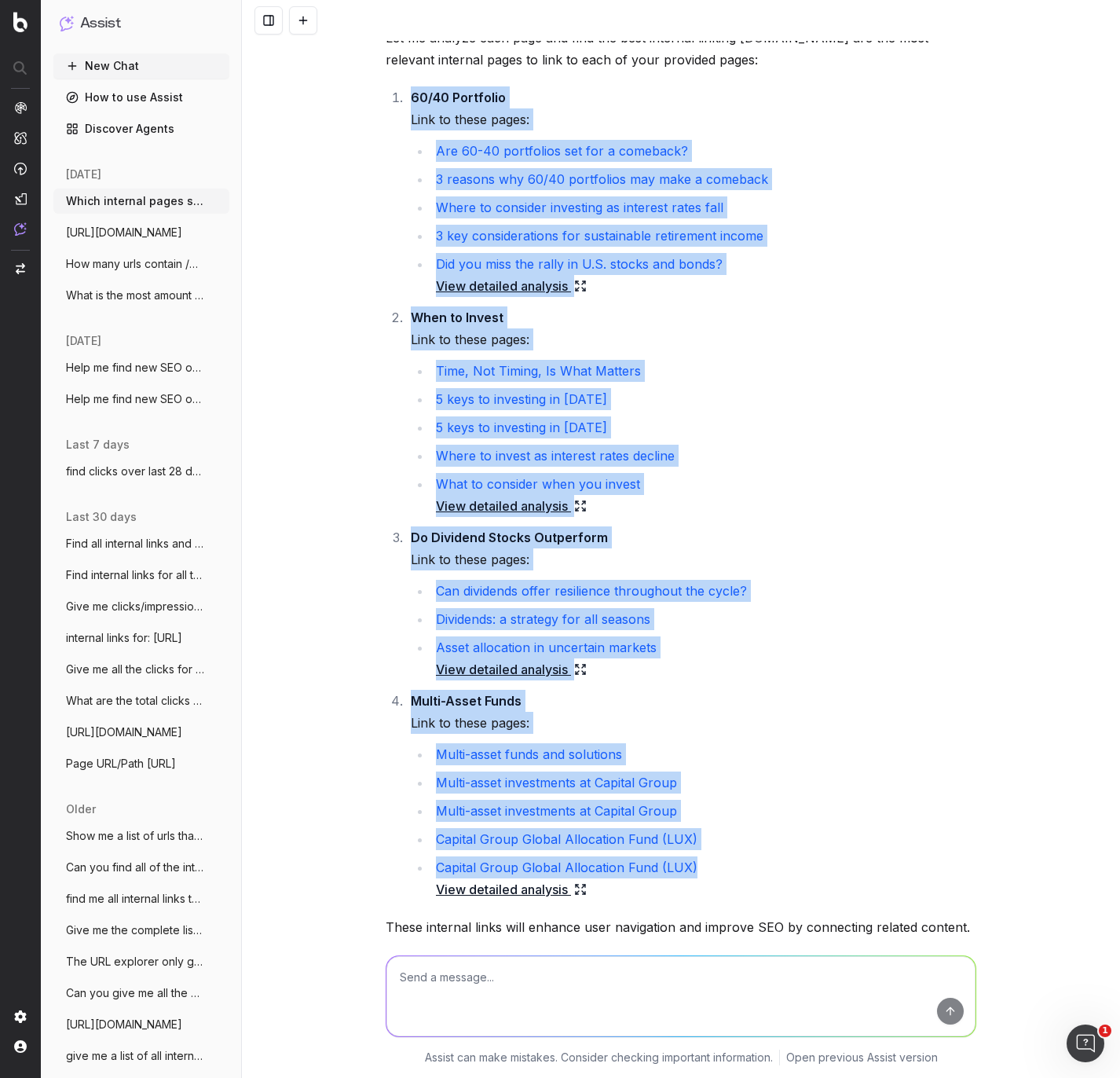
click at [944, 382] on li "Time, Not Timing, Is What Matters" at bounding box center [703, 371] width 545 height 22
click at [860, 410] on li "5 keys to investing in [DATE]" at bounding box center [703, 399] width 545 height 22
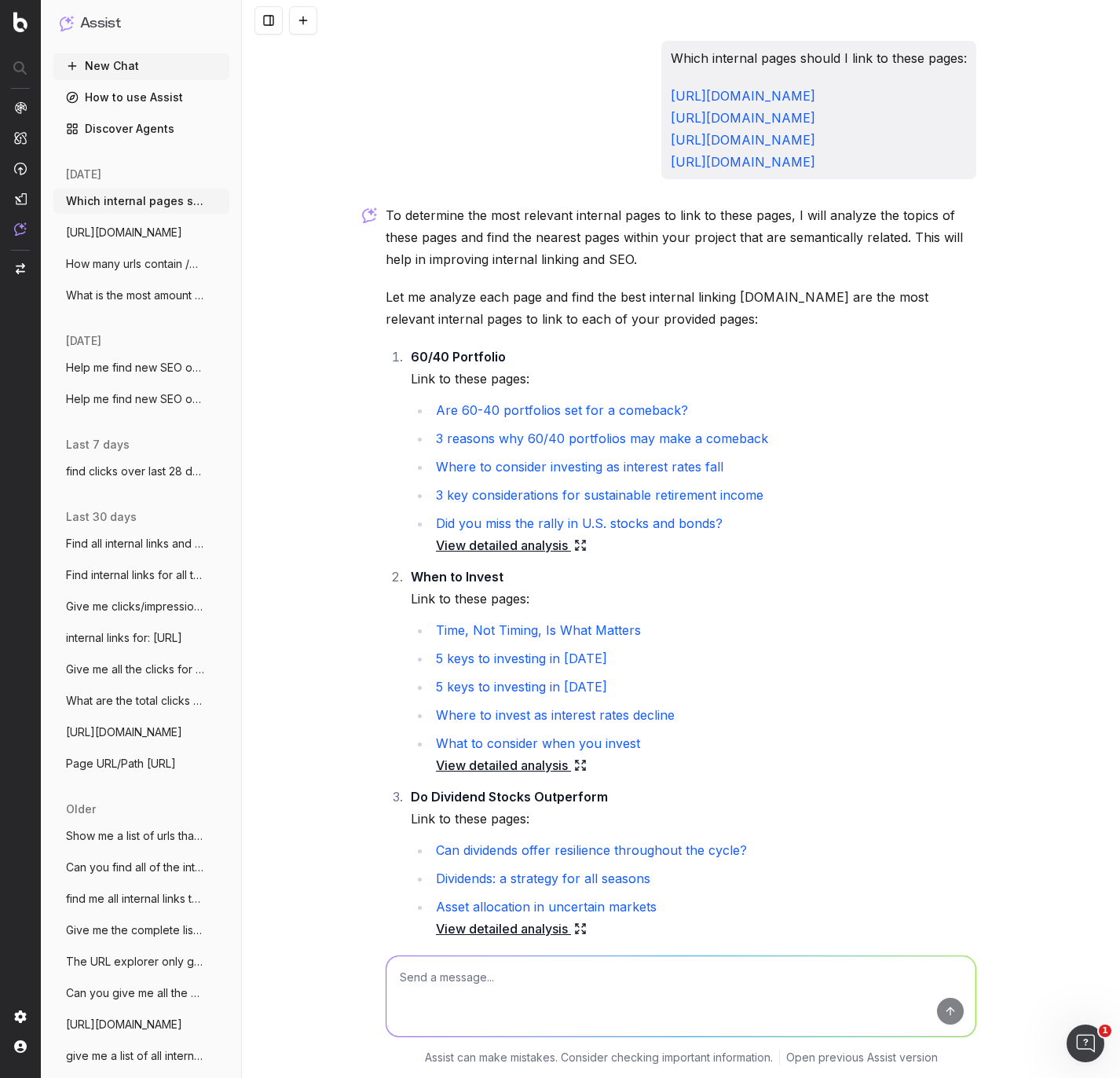
scroll to position [468, 0]
